Goal: Task Accomplishment & Management: Manage account settings

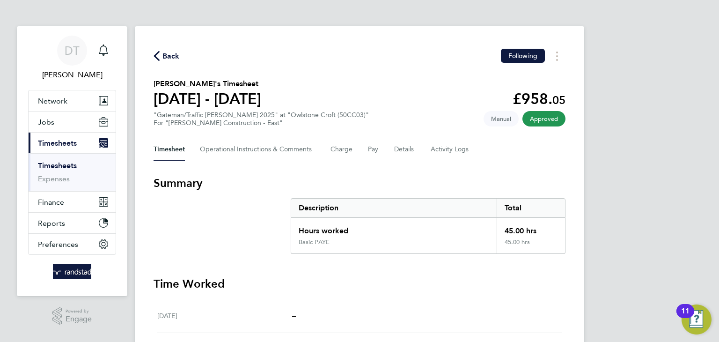
click at [104, 46] on icon "Main navigation" at bounding box center [103, 50] width 11 height 11
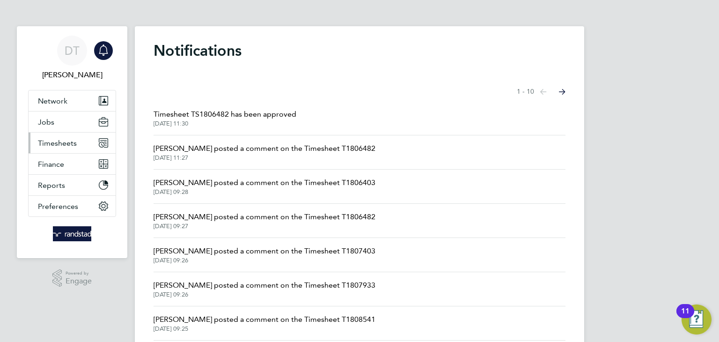
click at [72, 139] on span "Timesheets" at bounding box center [57, 143] width 39 height 9
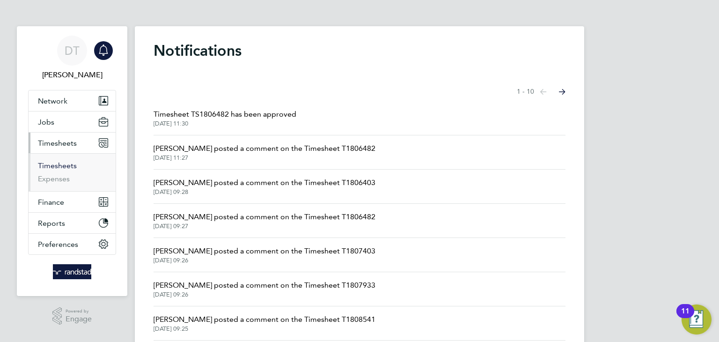
click at [69, 163] on link "Timesheets" at bounding box center [57, 165] width 39 height 9
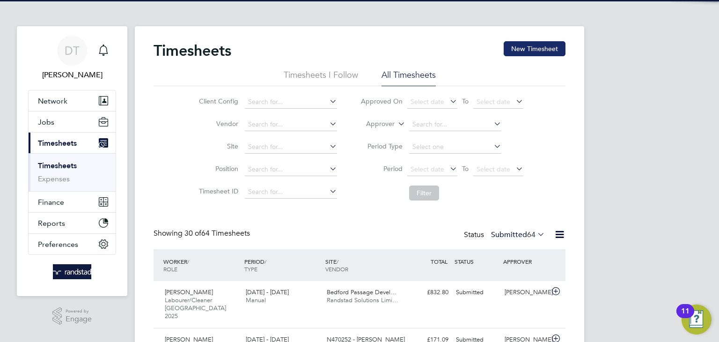
click at [517, 45] on button "New Timesheet" at bounding box center [535, 48] width 62 height 15
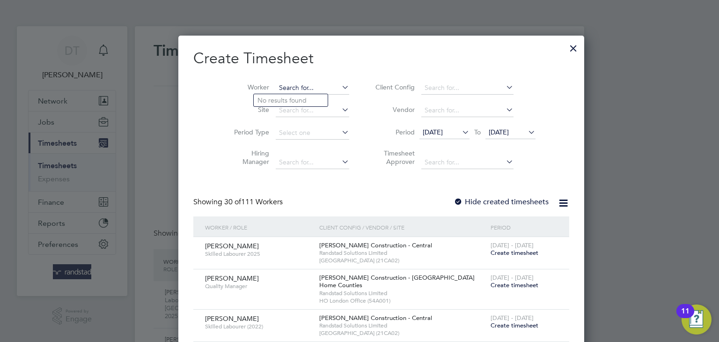
click at [281, 91] on input at bounding box center [313, 88] width 74 height 13
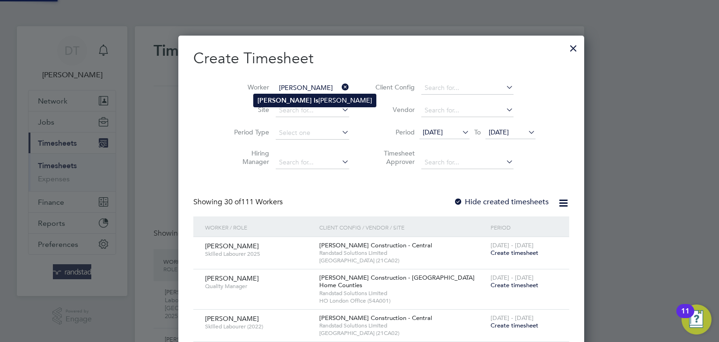
click at [273, 104] on li "[PERSON_NAME] Is [PERSON_NAME]" at bounding box center [315, 100] width 122 height 13
type input "[PERSON_NAME]"
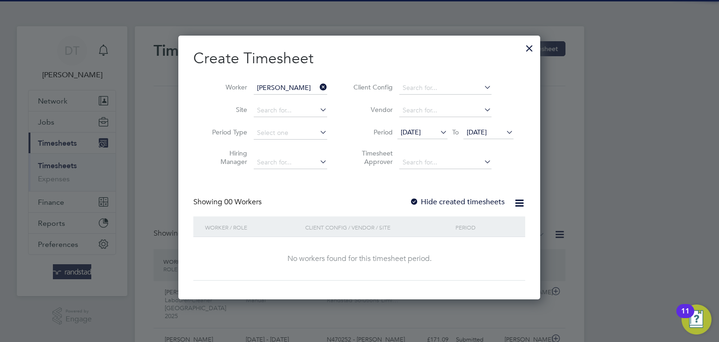
click at [443, 198] on label "Hide created timesheets" at bounding box center [457, 201] width 95 height 9
click at [486, 134] on span "[DATE]" at bounding box center [477, 132] width 20 height 8
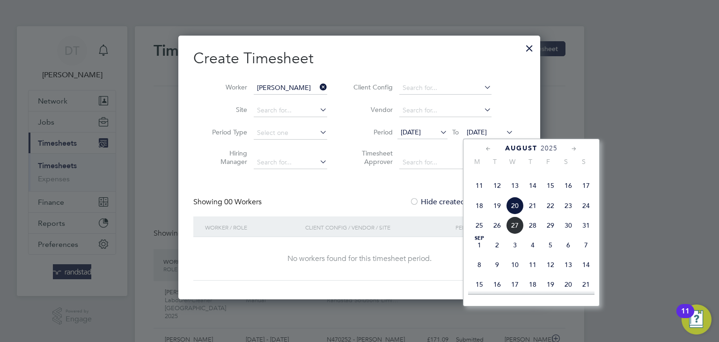
click at [515, 234] on span "27" at bounding box center [515, 225] width 18 height 18
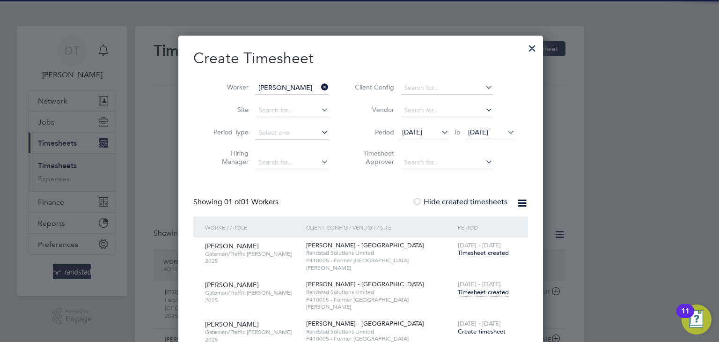
click at [481, 288] on span "Timesheet created" at bounding box center [483, 292] width 51 height 8
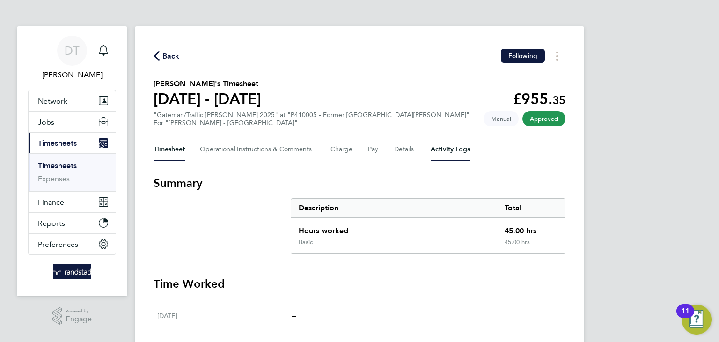
click at [456, 153] on Logs-tab "Activity Logs" at bounding box center [450, 149] width 39 height 22
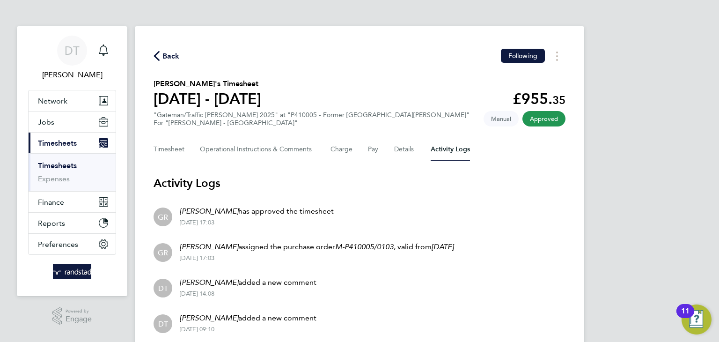
click at [169, 56] on span "Back" at bounding box center [171, 56] width 17 height 11
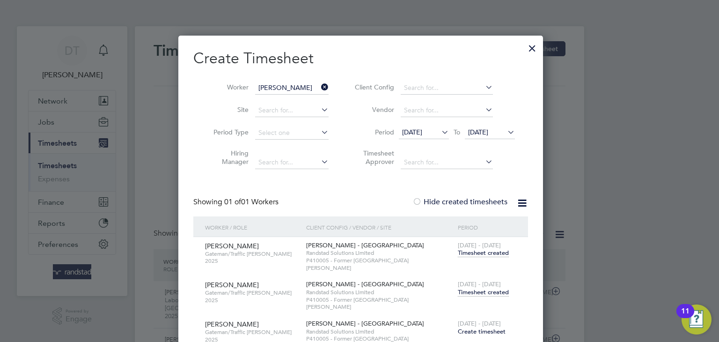
click at [471, 288] on span "Timesheet created" at bounding box center [483, 292] width 51 height 8
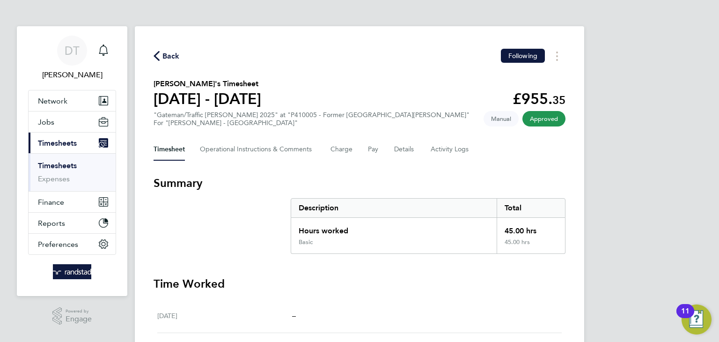
click at [164, 57] on span "Back" at bounding box center [171, 56] width 17 height 11
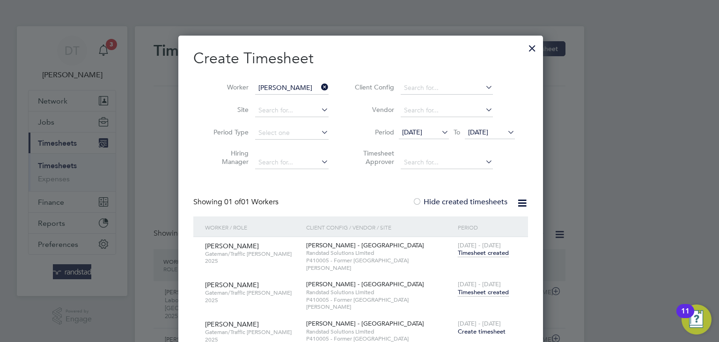
scroll to position [23, 82]
click at [319, 88] on icon at bounding box center [319, 87] width 0 height 13
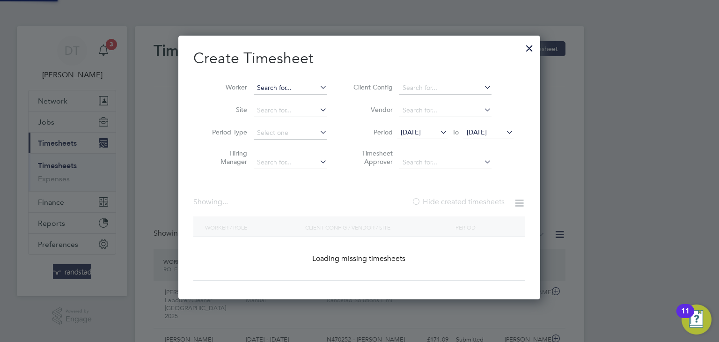
click at [281, 89] on input at bounding box center [291, 88] width 74 height 13
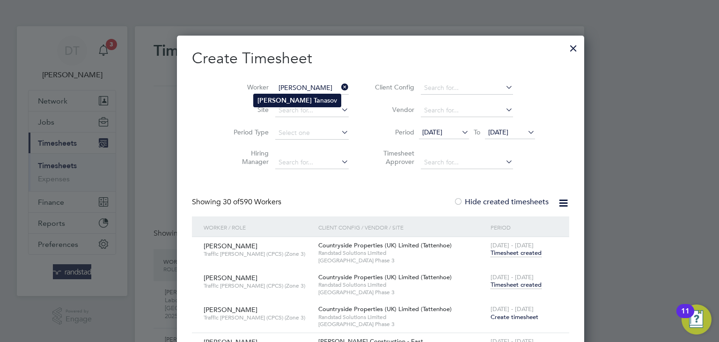
click at [280, 101] on b "[PERSON_NAME]" at bounding box center [285, 100] width 54 height 8
type input "[PERSON_NAME]"
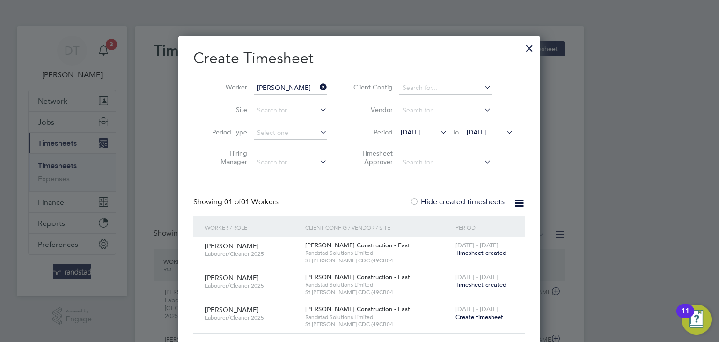
click at [473, 253] on span "Timesheet created" at bounding box center [481, 253] width 51 height 8
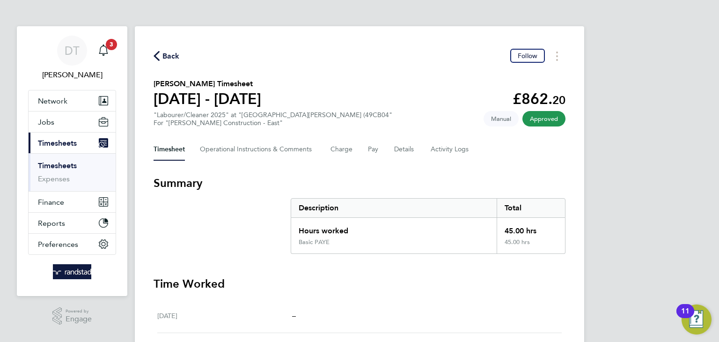
click at [169, 63] on div "Back Follow" at bounding box center [360, 56] width 412 height 15
click at [171, 59] on span "Back" at bounding box center [171, 56] width 17 height 11
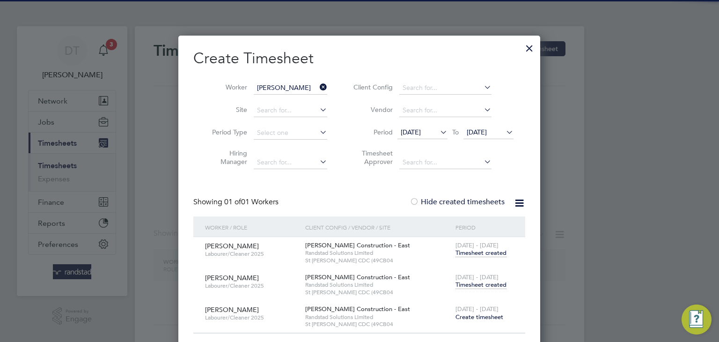
click at [489, 282] on span "Timesheet created" at bounding box center [481, 285] width 51 height 8
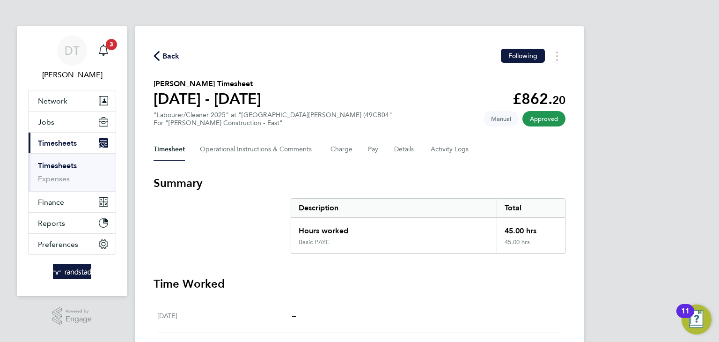
click at [173, 53] on span "Back" at bounding box center [171, 56] width 17 height 11
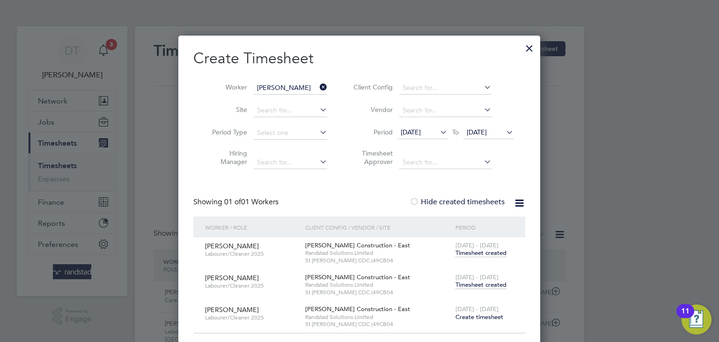
click at [421, 122] on li "Period [DATE] To [DATE]" at bounding box center [432, 133] width 186 height 22
click at [418, 128] on span "[DATE]" at bounding box center [411, 132] width 20 height 8
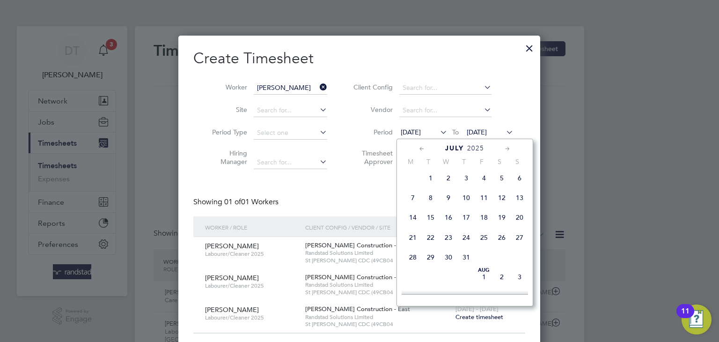
click at [426, 187] on span "[DATE]" at bounding box center [431, 178] width 18 height 18
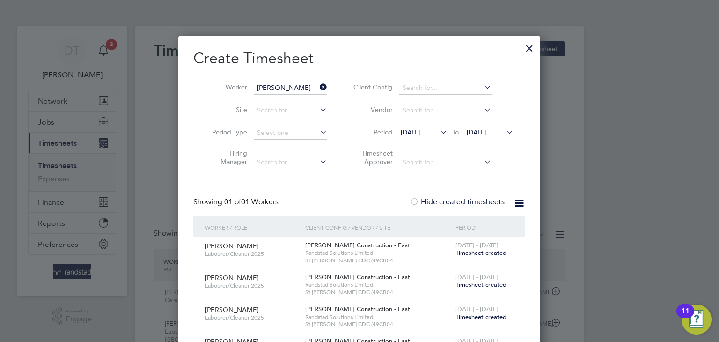
click at [477, 253] on span "Timesheet created" at bounding box center [481, 253] width 51 height 8
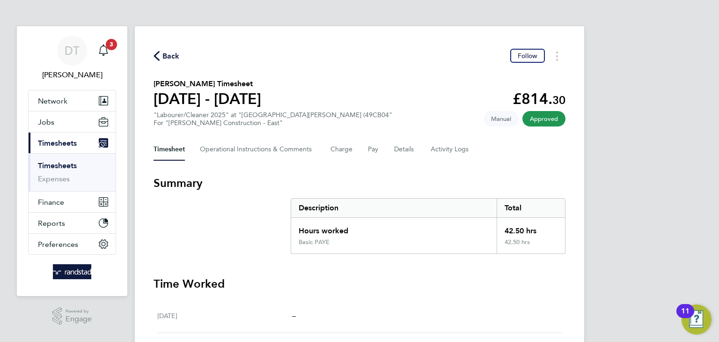
click at [166, 52] on span "Back" at bounding box center [171, 56] width 17 height 11
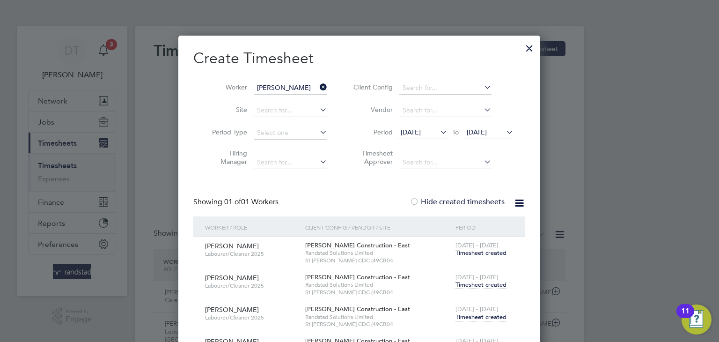
click at [467, 285] on span "Timesheet created" at bounding box center [481, 285] width 51 height 8
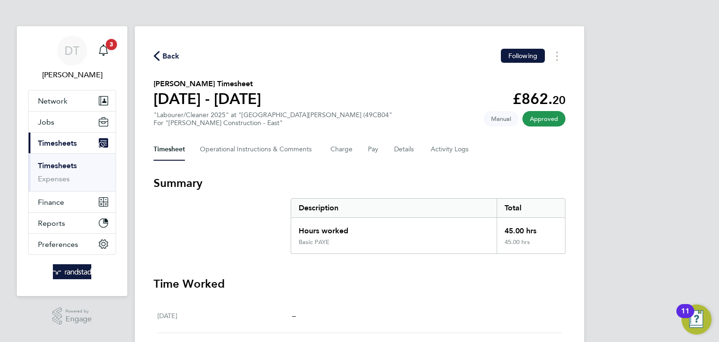
click at [167, 55] on span "Back" at bounding box center [171, 56] width 17 height 11
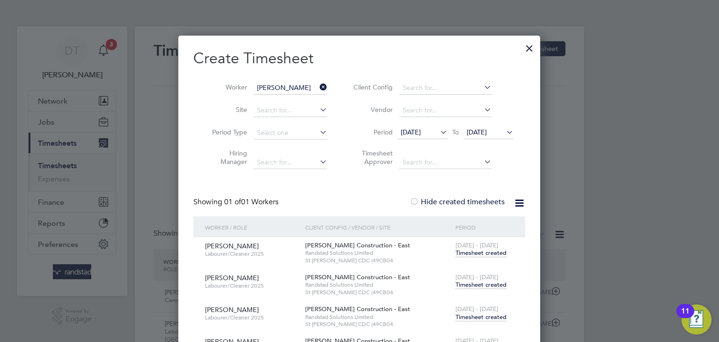
click at [475, 313] on span "Timesheet created" at bounding box center [481, 317] width 51 height 8
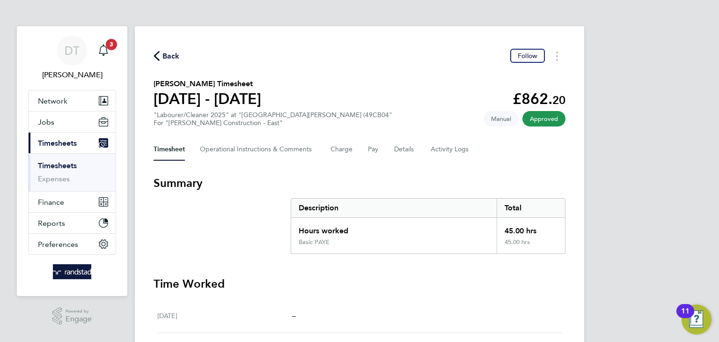
click at [172, 55] on span "Back" at bounding box center [171, 56] width 17 height 11
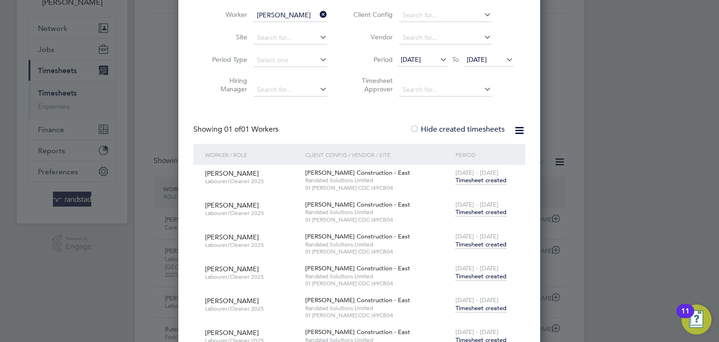
click at [476, 278] on span "Timesheet created" at bounding box center [481, 276] width 51 height 8
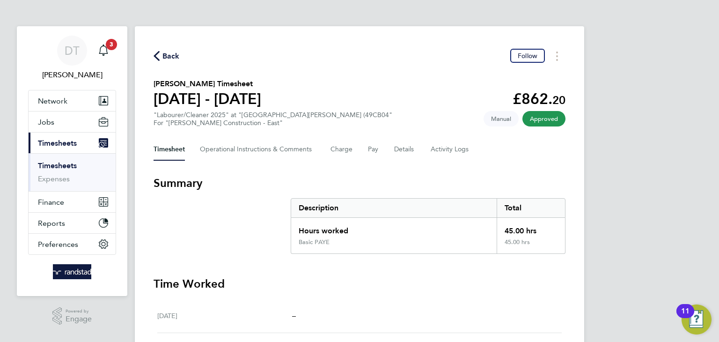
click at [172, 61] on span "Back" at bounding box center [171, 56] width 17 height 11
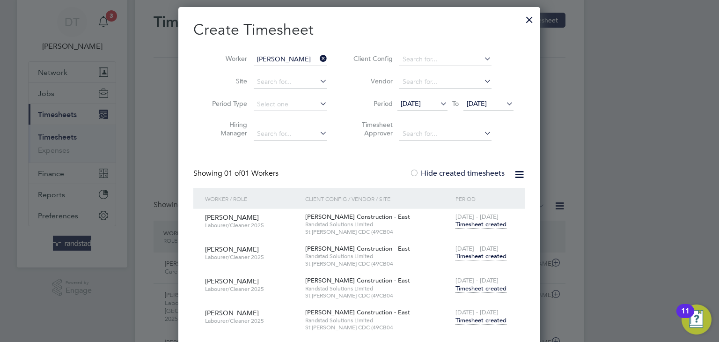
click at [488, 322] on span "Timesheet created" at bounding box center [481, 320] width 51 height 8
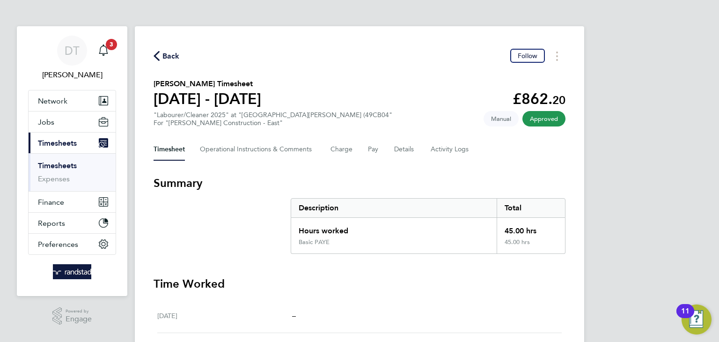
click at [169, 65] on div "Back Follow [PERSON_NAME] Timesheet [DATE] - [DATE] £862. 20 "Labourer/Cleaner …" at bounding box center [360, 344] width 450 height 636
click at [168, 57] on span "Back" at bounding box center [171, 56] width 17 height 11
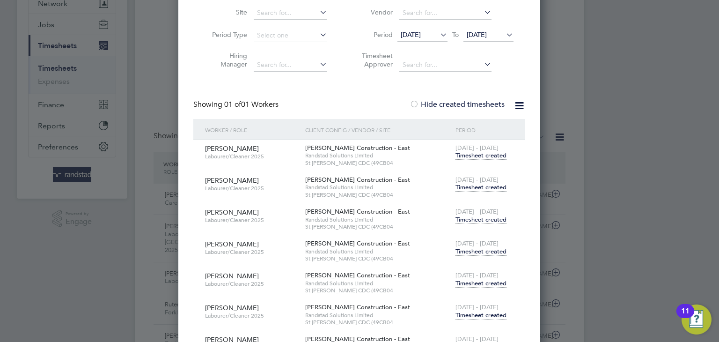
click at [485, 313] on span "Timesheet created" at bounding box center [481, 315] width 51 height 8
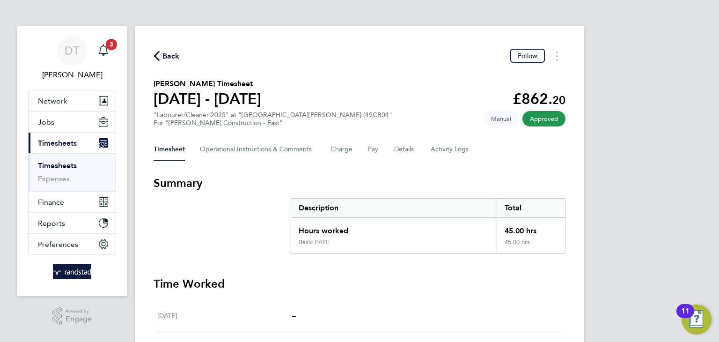
click at [163, 56] on span "Back" at bounding box center [171, 56] width 17 height 11
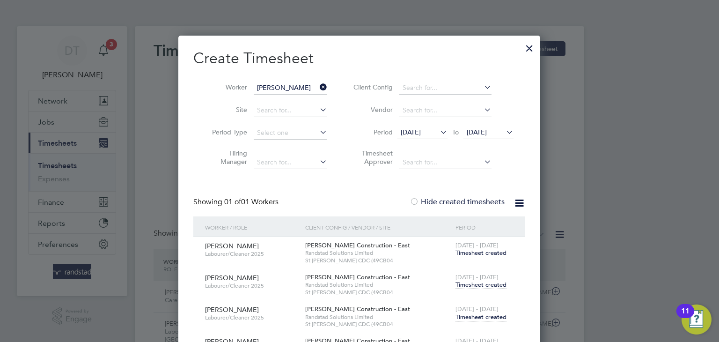
click at [534, 48] on div at bounding box center [529, 45] width 17 height 17
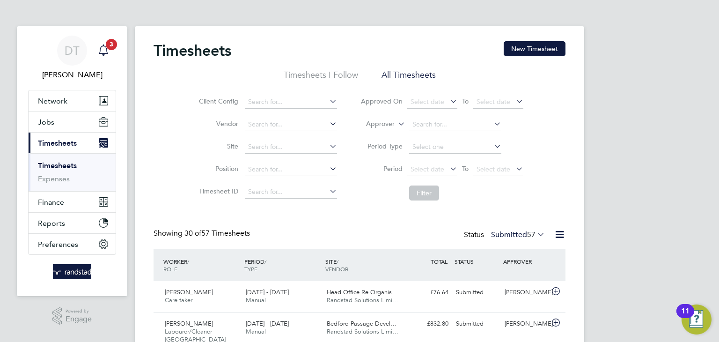
click at [99, 46] on icon "Main navigation" at bounding box center [103, 50] width 11 height 11
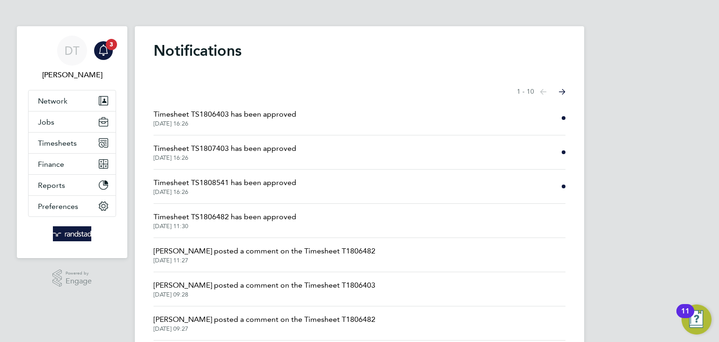
click at [288, 188] on span "[DATE] 16:26" at bounding box center [225, 191] width 143 height 7
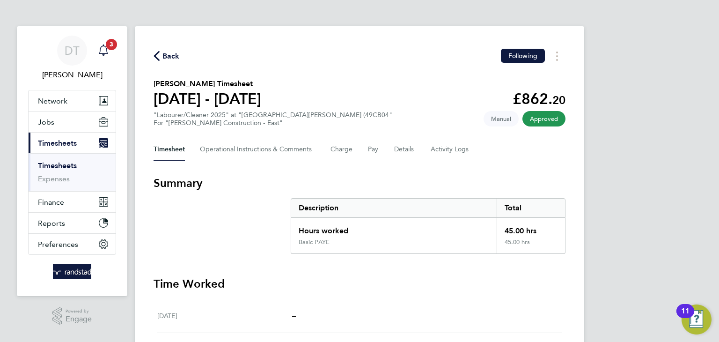
click at [112, 45] on span "3" at bounding box center [111, 44] width 11 height 11
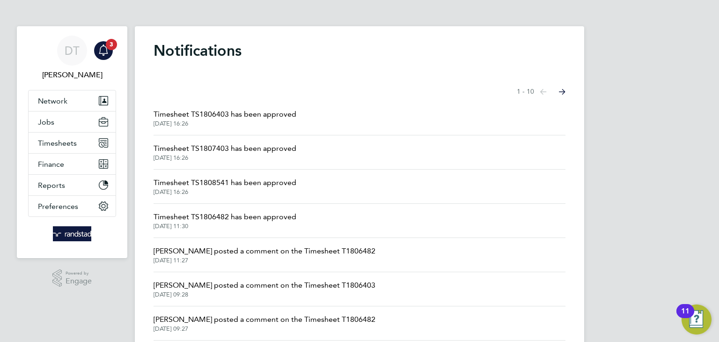
click at [235, 151] on span "Timesheet TS1807403 has been approved" at bounding box center [225, 148] width 143 height 11
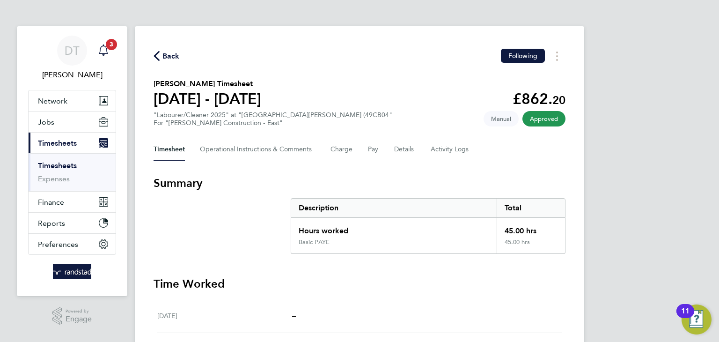
click at [110, 49] on span "3" at bounding box center [111, 44] width 11 height 11
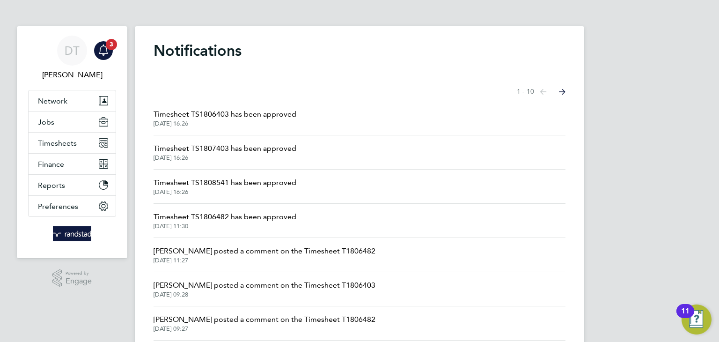
click at [267, 115] on span "Timesheet TS1806403 has been approved" at bounding box center [225, 114] width 143 height 11
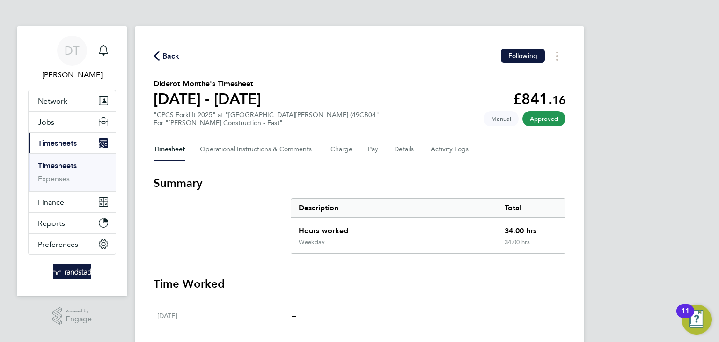
click at [165, 55] on span "Back" at bounding box center [171, 56] width 17 height 11
